Goal: Task Accomplishment & Management: Manage account settings

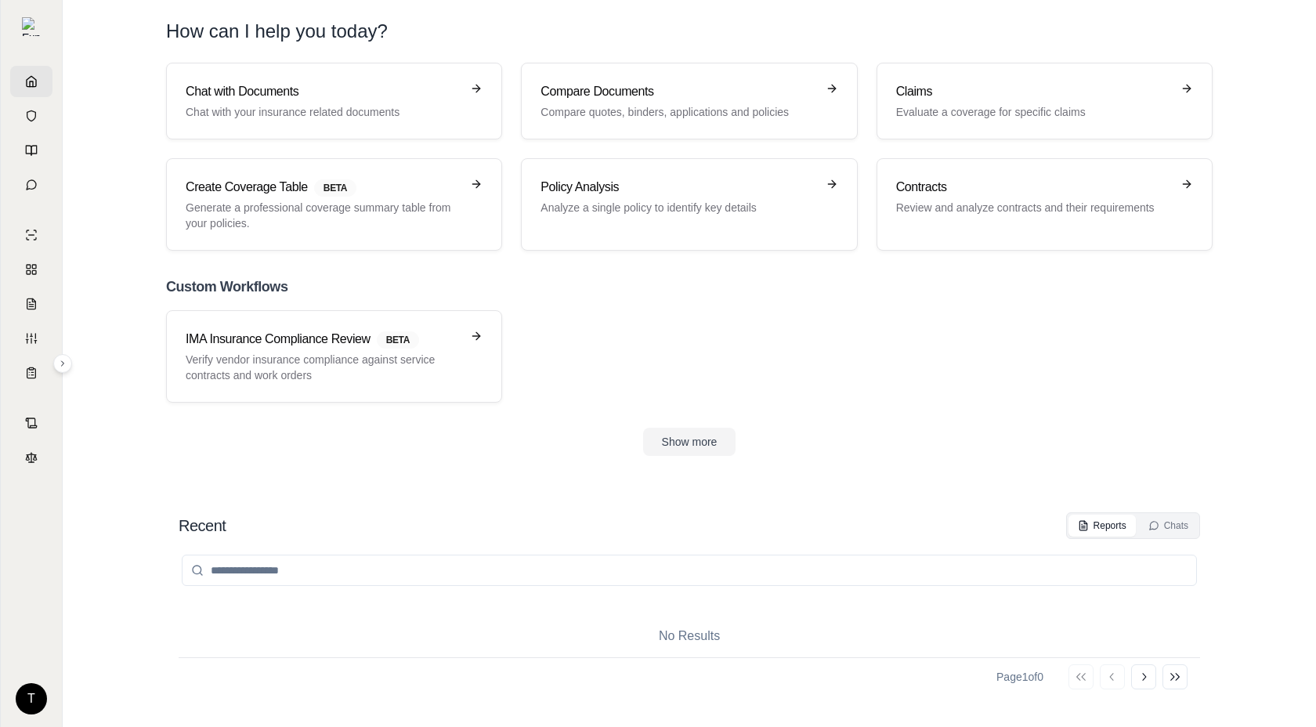
click at [30, 690] on html "T How can I help you [DATE]? Chat with Documents Chat with your insurance relat…" at bounding box center [658, 363] width 1316 height 727
click at [49, 667] on div "Log Out" at bounding box center [68, 663] width 129 height 25
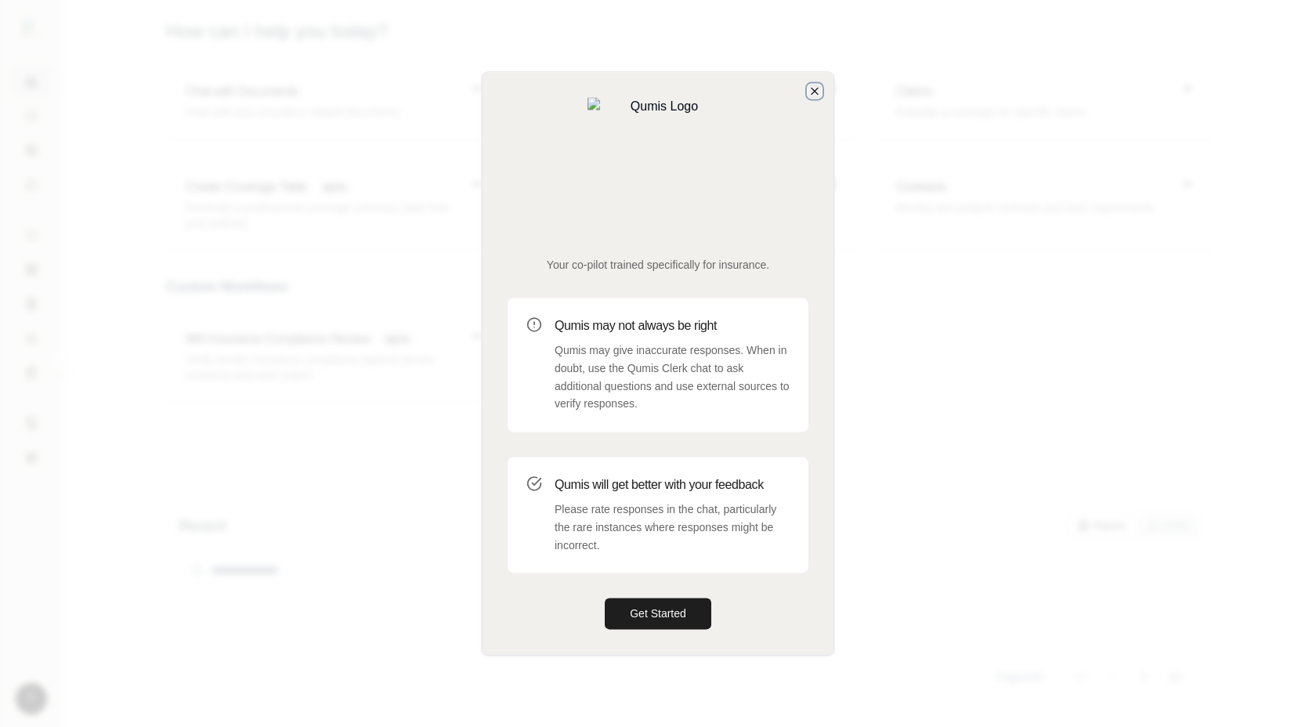
click at [813, 97] on icon "button" at bounding box center [815, 91] width 13 height 13
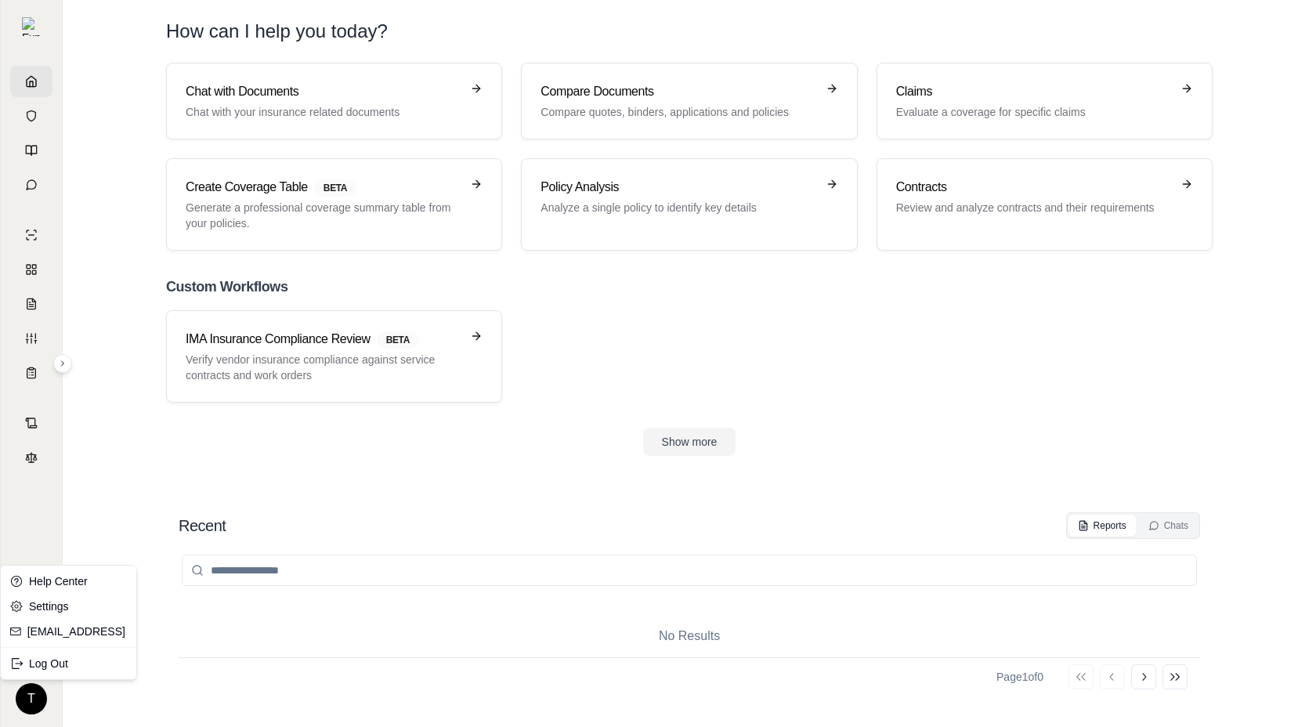
click at [39, 697] on html "T How can I help you today? Chat with Documents Chat with your insurance relate…" at bounding box center [658, 363] width 1316 height 727
click at [67, 665] on div "Log Out" at bounding box center [68, 663] width 129 height 25
